Goal: Obtain resource: Obtain resource

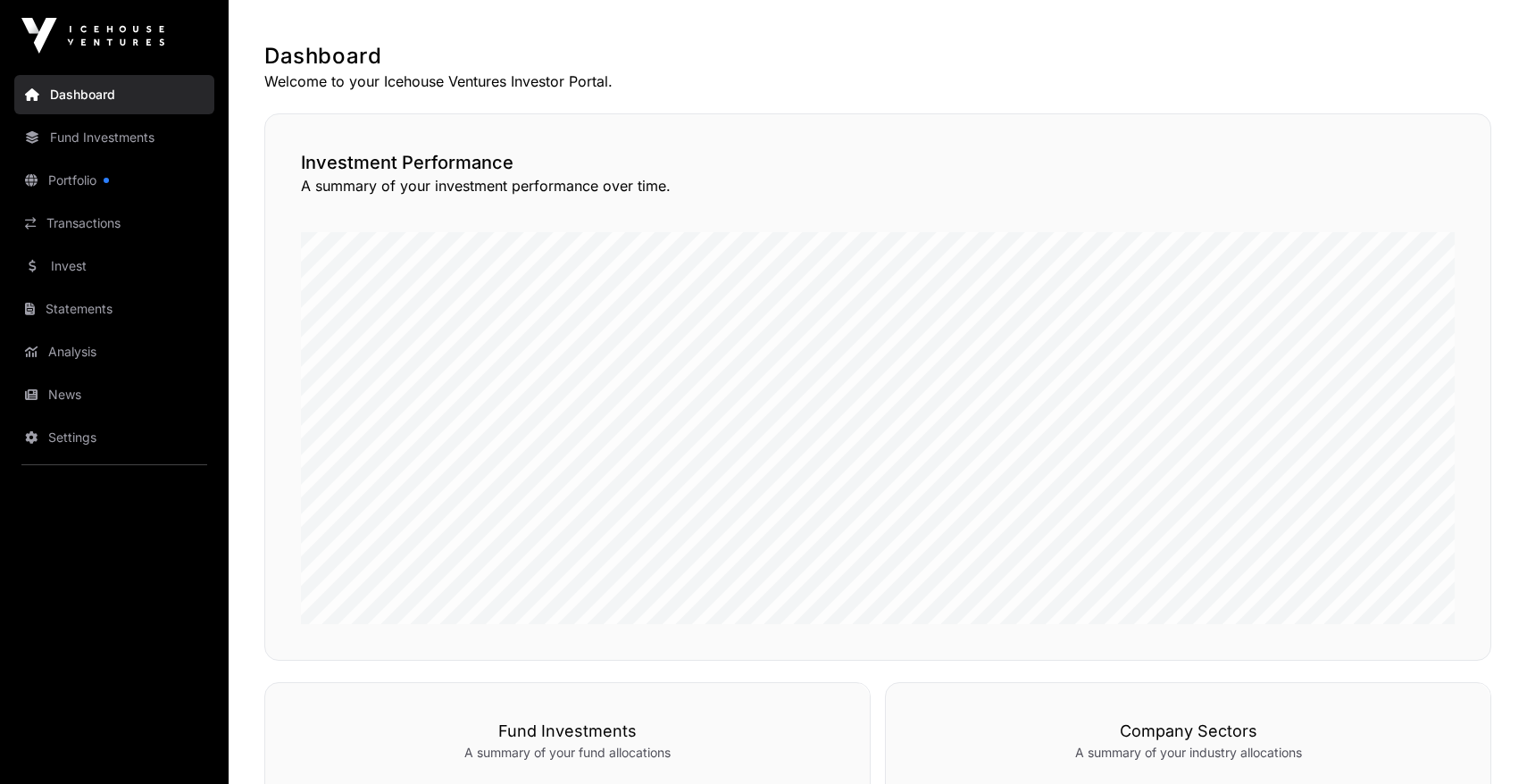
scroll to position [337, 0]
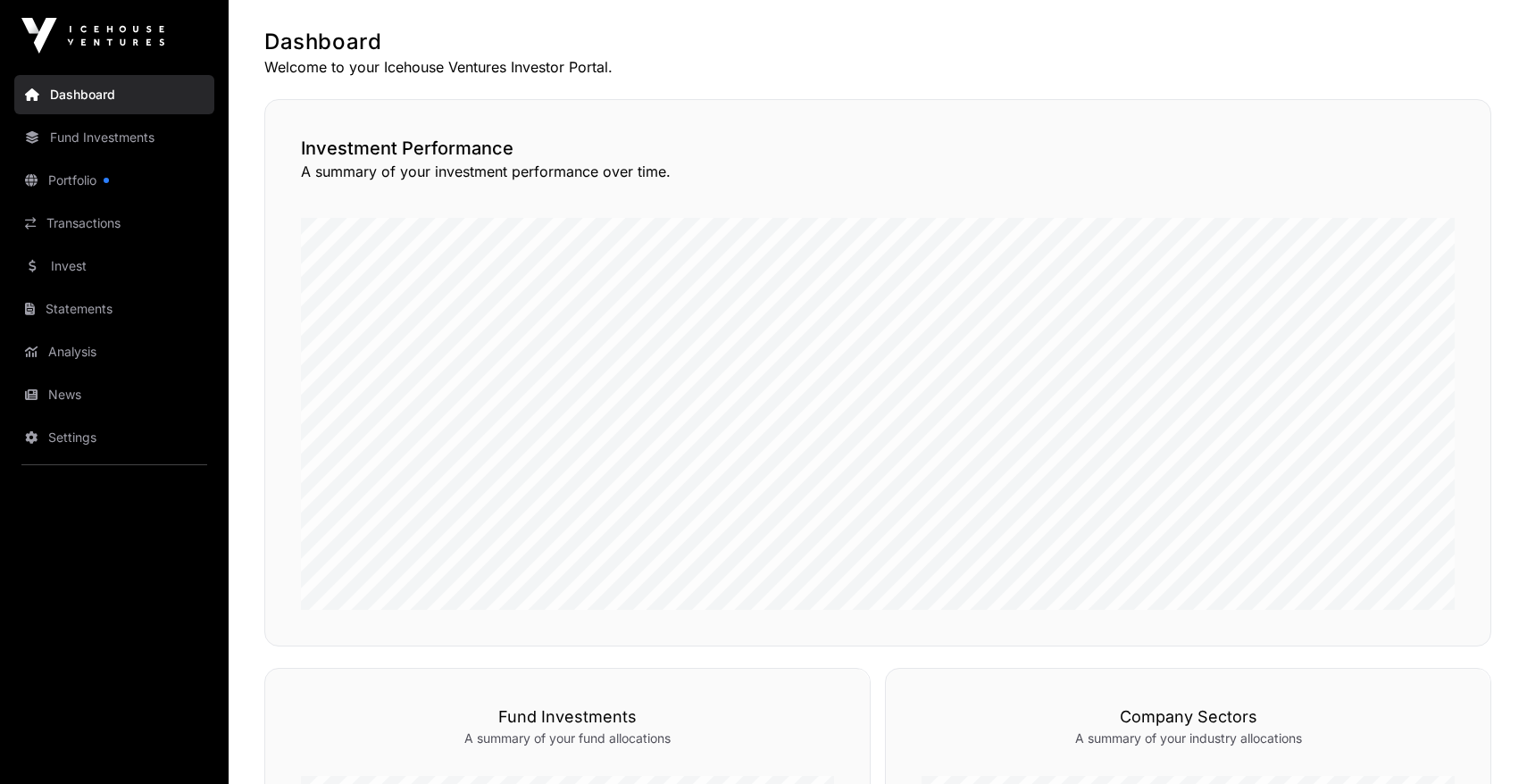
click at [108, 186] on link "Portfolio" at bounding box center [114, 180] width 200 height 39
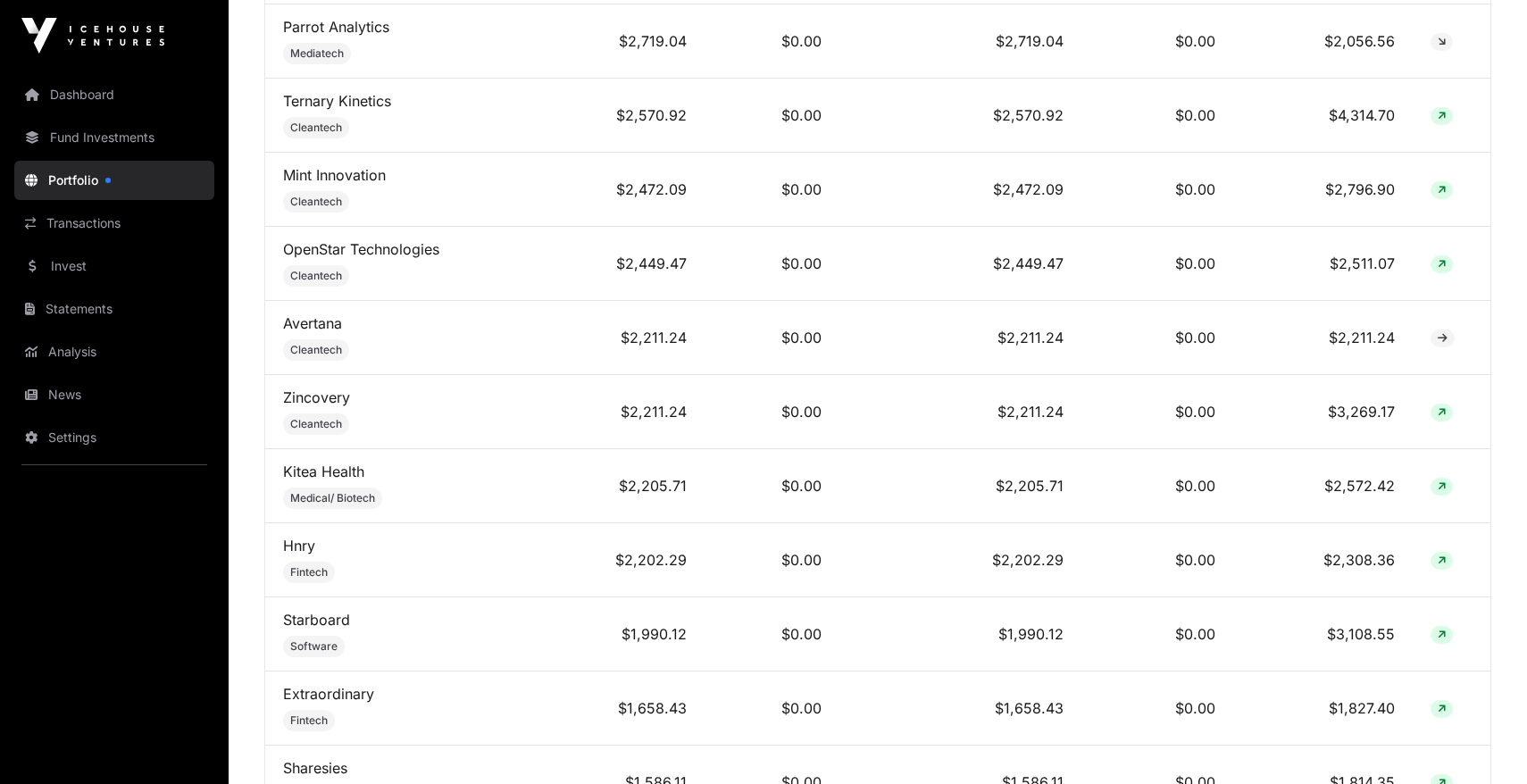
scroll to position [1324, 0]
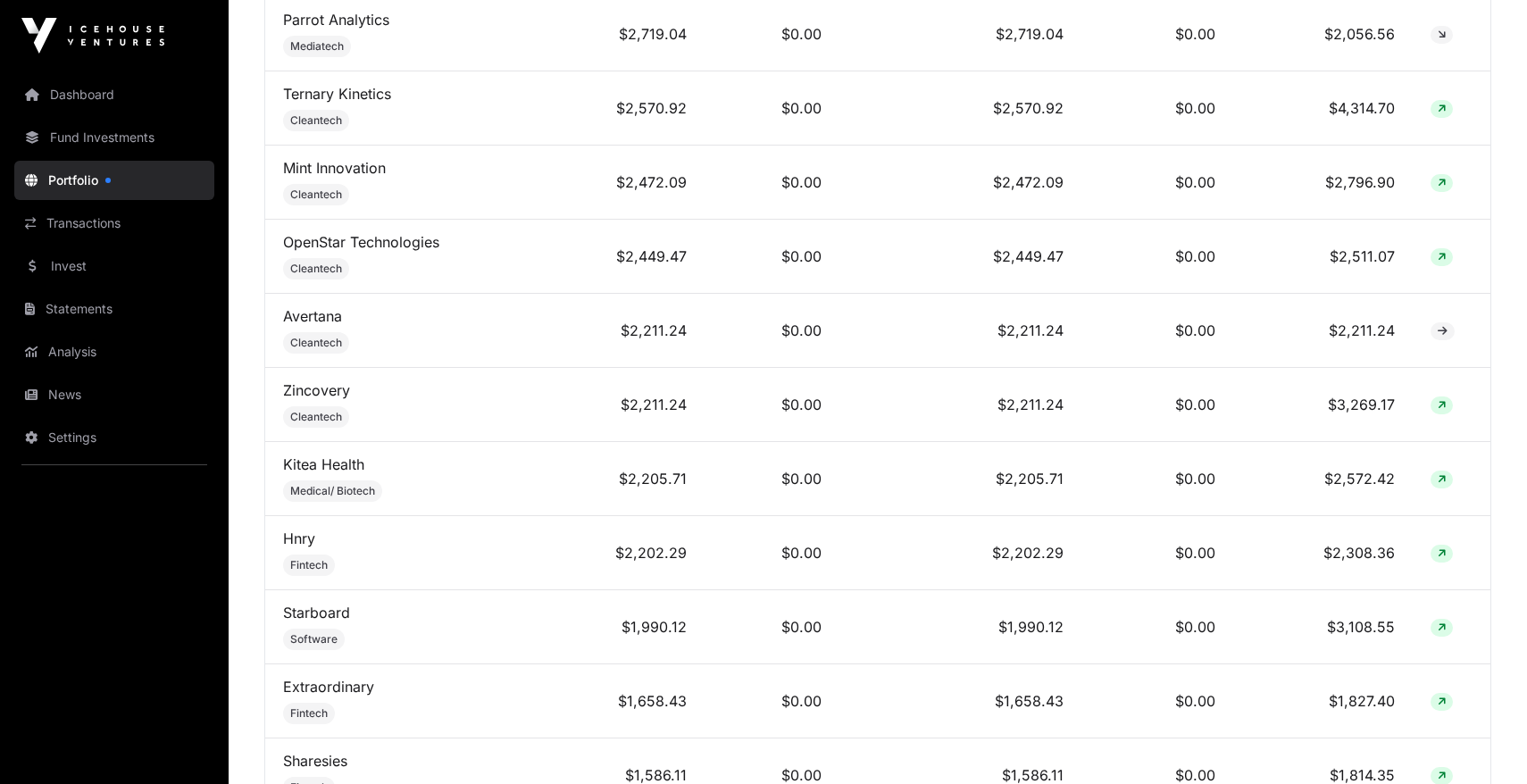
click at [305, 531] on link "Hnry" at bounding box center [299, 538] width 32 height 18
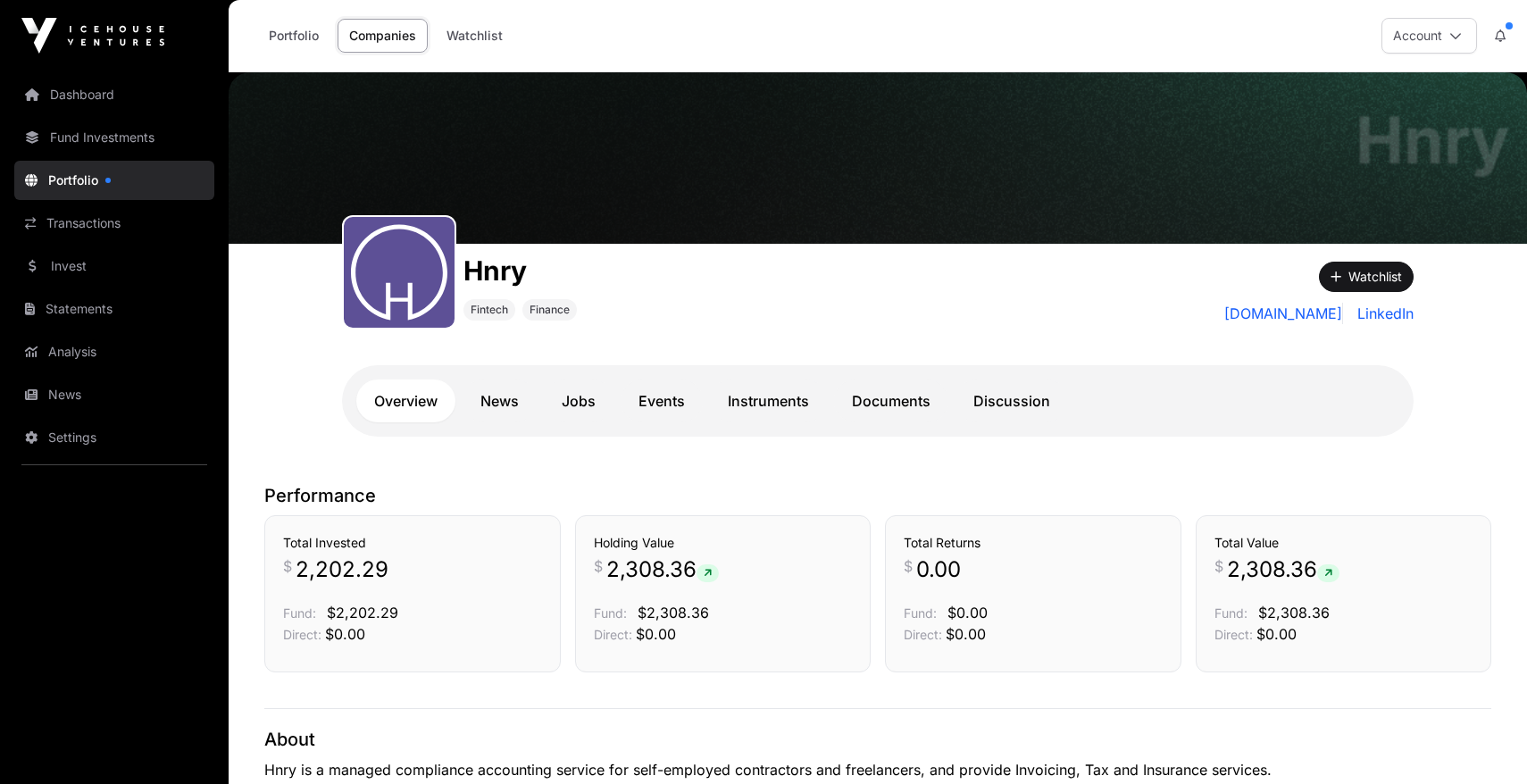
click at [901, 382] on link "Documents" at bounding box center [891, 401] width 115 height 43
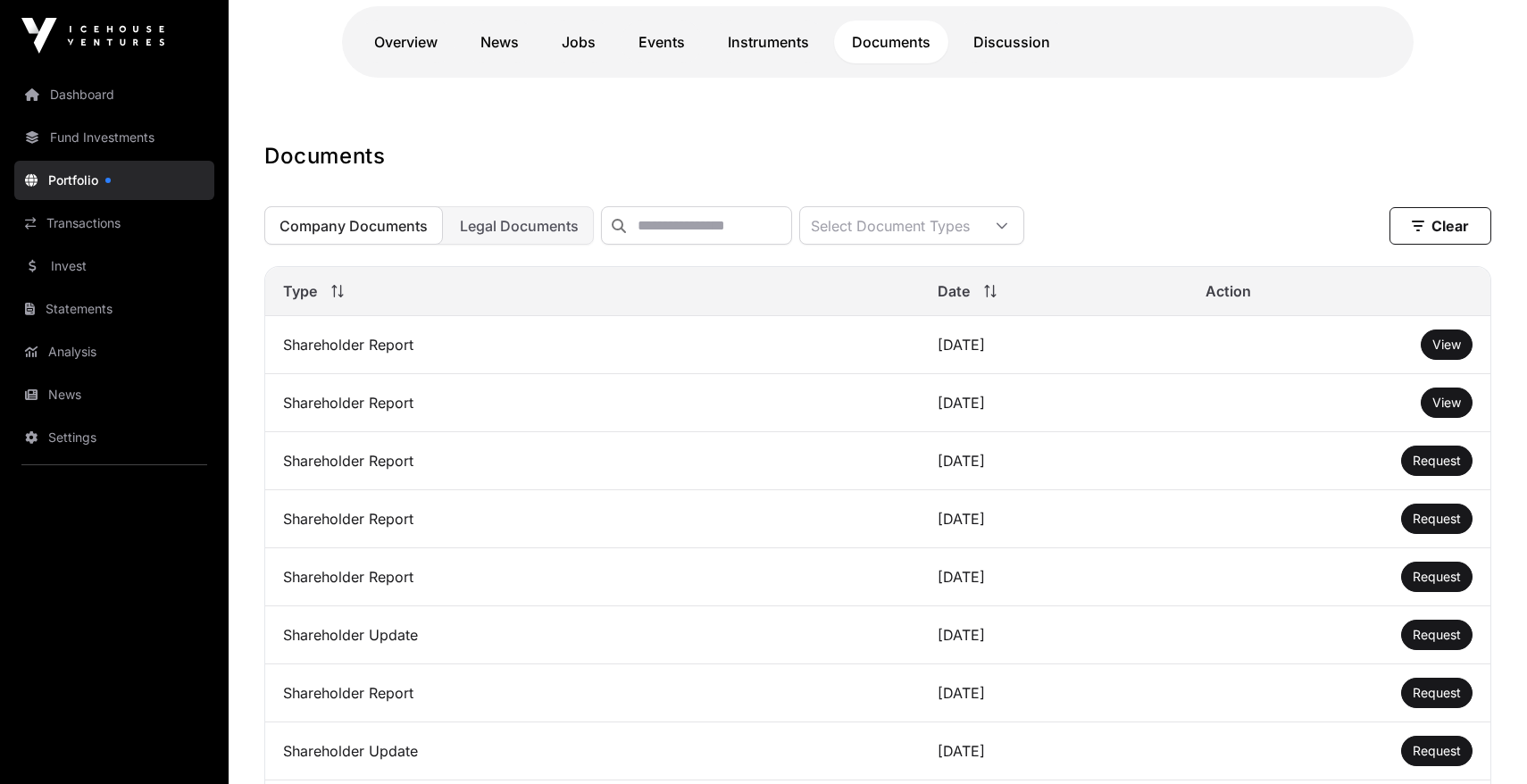
scroll to position [349, 0]
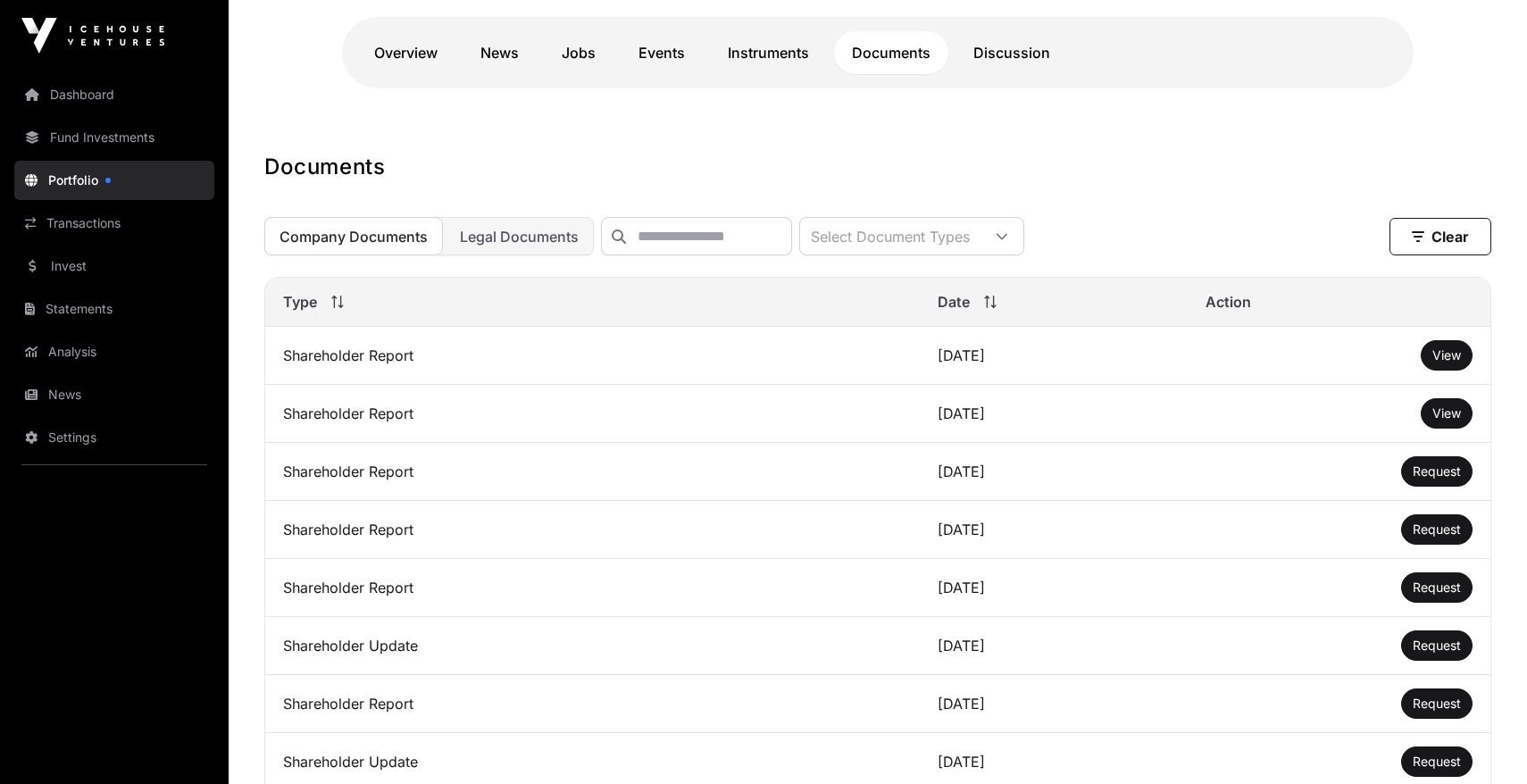
click at [1432, 357] on span "View" at bounding box center [1446, 355] width 29 height 15
click at [1458, 406] on link "View" at bounding box center [1446, 413] width 29 height 18
